Goal: Contribute content: Add original content to the website for others to see

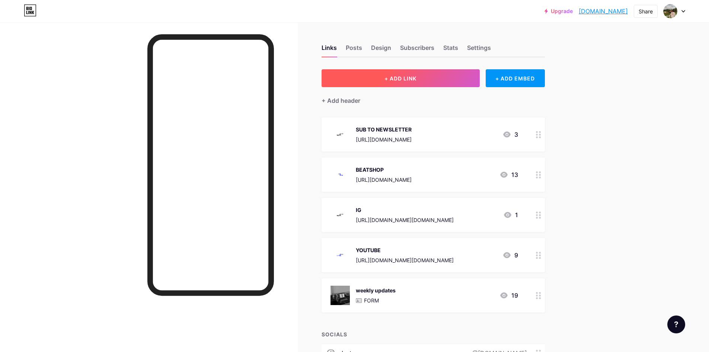
click at [437, 85] on button "+ ADD LINK" at bounding box center [401, 78] width 158 height 18
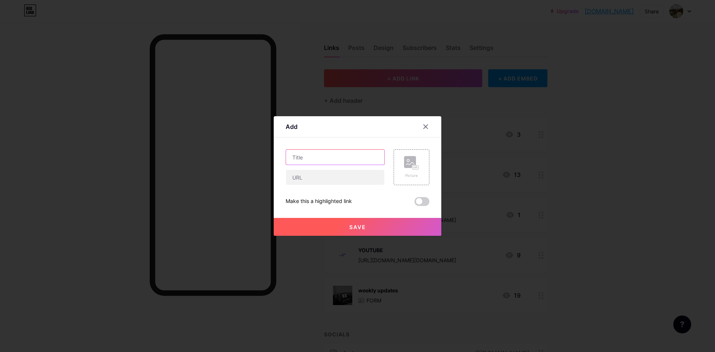
click at [339, 162] on input "text" at bounding box center [335, 157] width 98 height 15
type input "Ы"
type input "SC"
click at [409, 167] on rect at bounding box center [410, 162] width 12 height 12
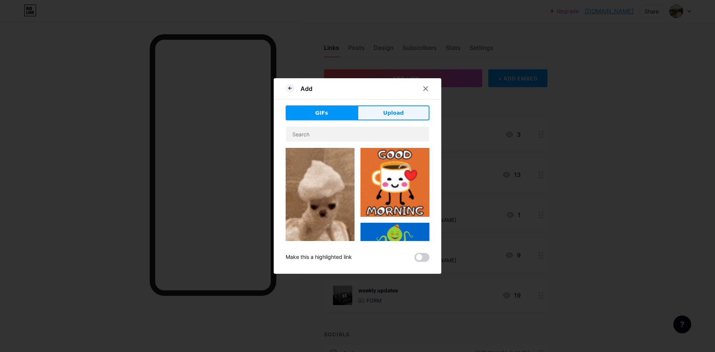
click at [391, 113] on span "Upload" at bounding box center [393, 113] width 20 height 8
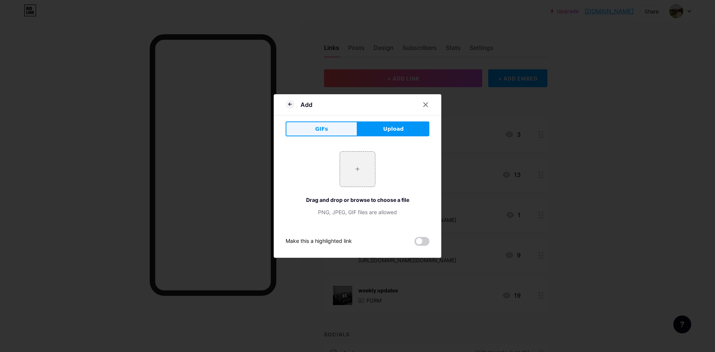
click at [331, 123] on button "GIFs" at bounding box center [322, 128] width 72 height 15
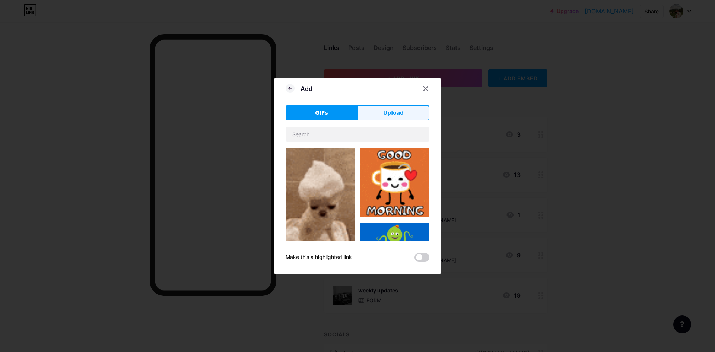
click at [392, 111] on span "Upload" at bounding box center [393, 113] width 20 height 8
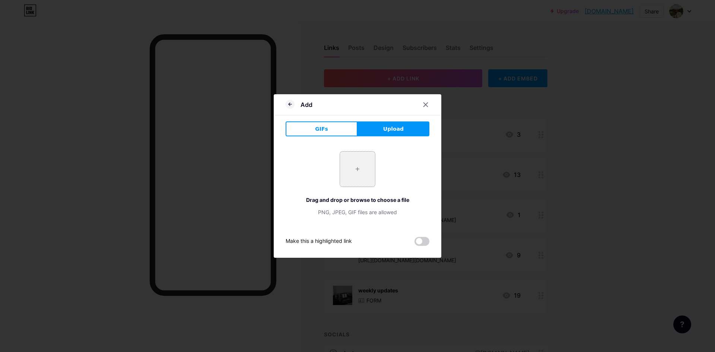
click at [364, 166] on input "file" at bounding box center [357, 169] width 35 height 35
type input "C:\fakepath\3D LOGO GIF BLACK.gif"
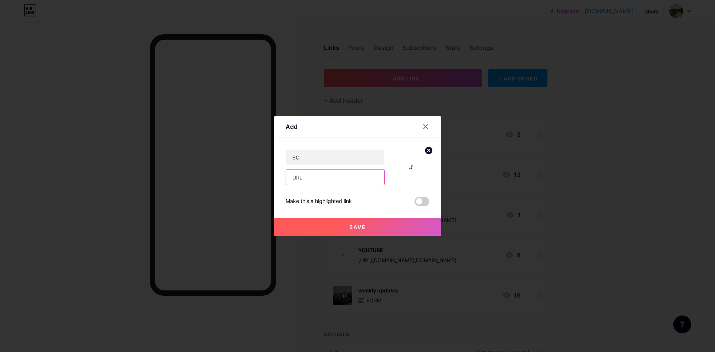
click at [341, 181] on input "text" at bounding box center [335, 177] width 98 height 15
paste input "[URL][DOMAIN_NAME]"
type input "[URL][DOMAIN_NAME]"
click at [391, 226] on button "Save" at bounding box center [358, 227] width 168 height 18
